Goal: Information Seeking & Learning: Learn about a topic

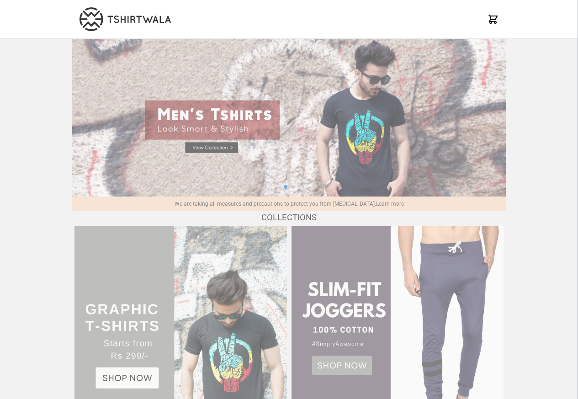
scroll to position [881, 0]
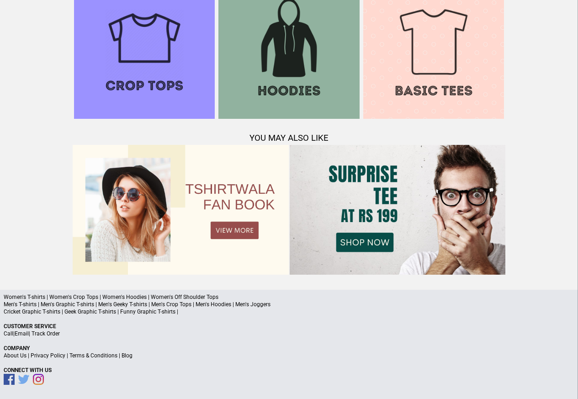
click at [109, 356] on link "Terms & Conditions" at bounding box center [93, 355] width 48 height 6
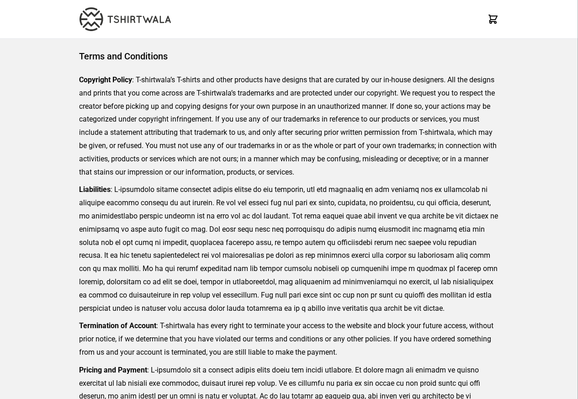
scroll to position [210, 0]
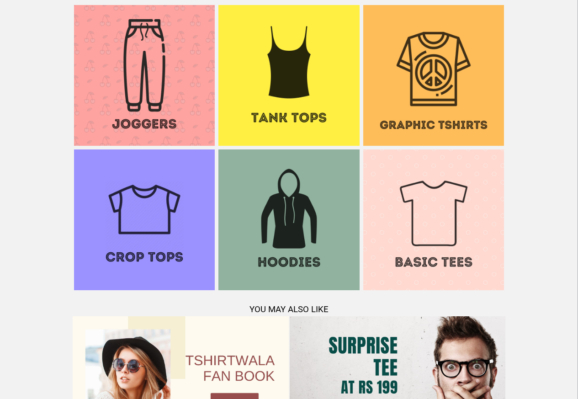
scroll to position [881, 0]
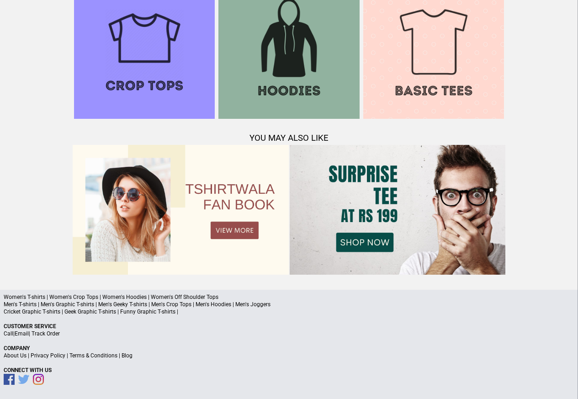
click at [121, 355] on a"] "Blog" at bounding box center [126, 355] width 11 height 6
